Goal: Transaction & Acquisition: Subscribe to service/newsletter

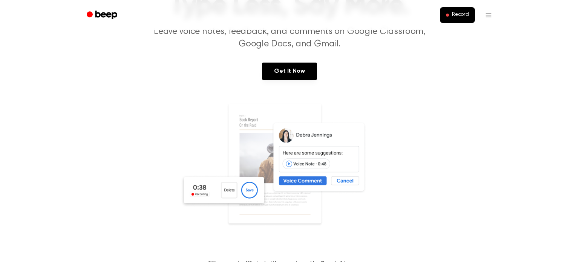
scroll to position [71, 0]
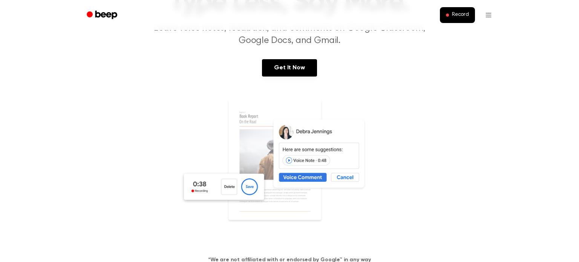
click at [275, 184] on img at bounding box center [289, 171] width 219 height 145
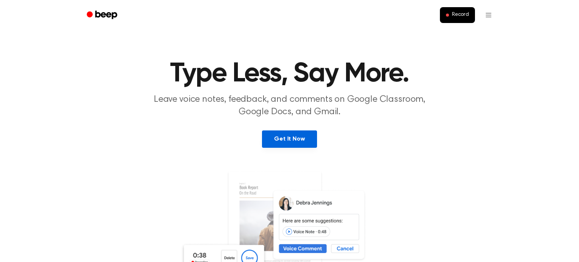
click at [283, 137] on link "Get It Now" at bounding box center [289, 139] width 55 height 17
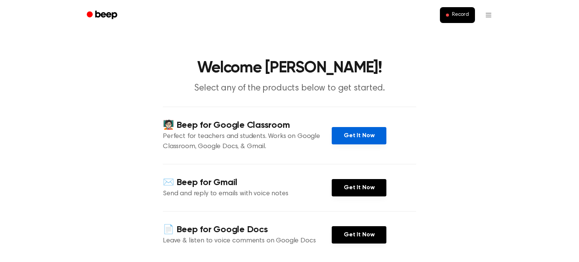
click at [366, 139] on link "Get It Now" at bounding box center [359, 135] width 55 height 17
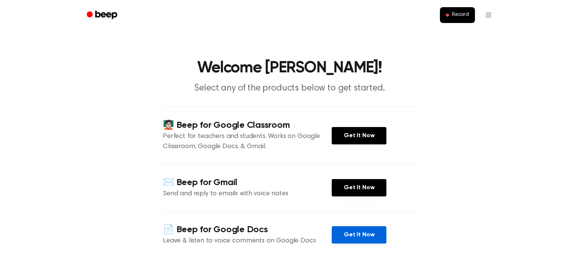
click at [356, 233] on link "Get It Now" at bounding box center [359, 234] width 55 height 17
